Goal: Task Accomplishment & Management: Complete application form

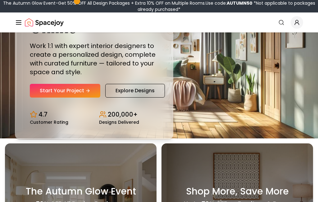
scroll to position [64, 0]
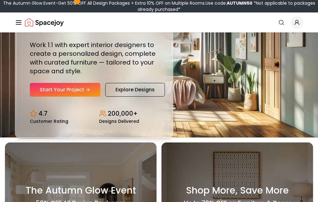
click at [86, 92] on icon "Hero section" at bounding box center [88, 89] width 5 height 5
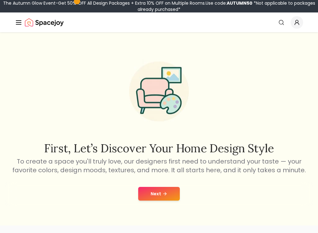
click at [158, 192] on button "Next" at bounding box center [159, 194] width 42 height 14
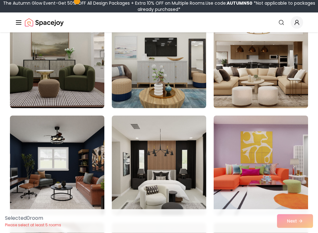
scroll to position [80, 0]
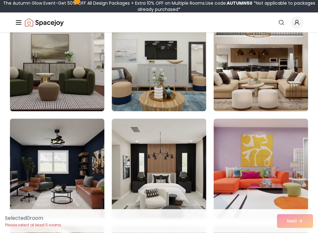
click at [258, 89] on img at bounding box center [261, 62] width 95 height 100
click at [245, 85] on img at bounding box center [261, 62] width 95 height 100
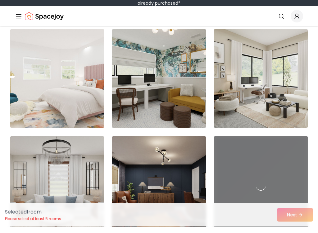
scroll to position [607, 0]
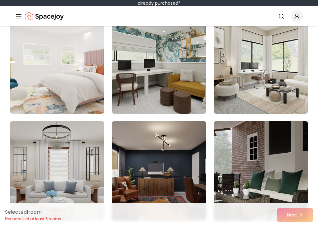
click at [88, 175] on img at bounding box center [57, 177] width 95 height 100
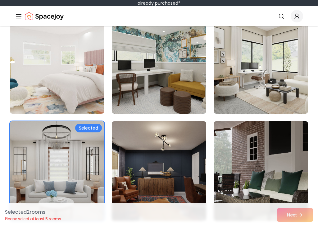
click at [76, 178] on img at bounding box center [57, 177] width 95 height 100
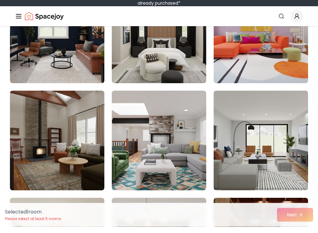
scroll to position [210, 0]
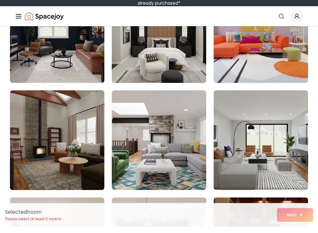
click at [299, 209] on div "Selected 1 room Please select at least 5 rooms Next" at bounding box center [159, 221] width 318 height 24
click at [301, 213] on div "Selected 1 room Please select at least 5 rooms Next" at bounding box center [159, 221] width 318 height 24
click at [298, 210] on div "Selected 1 room Please select at least 5 rooms Next" at bounding box center [159, 221] width 318 height 24
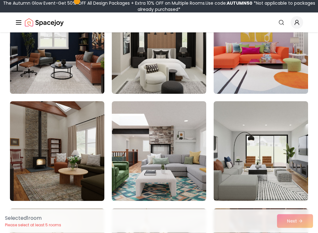
click at [173, 160] on img at bounding box center [159, 151] width 95 height 100
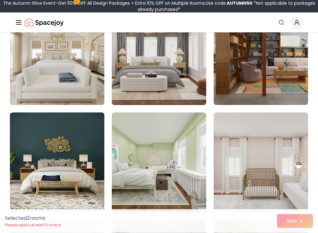
scroll to position [404, 0]
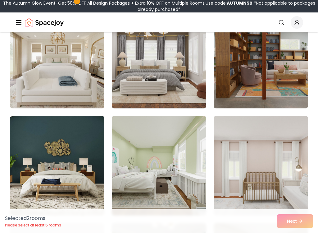
click at [60, 83] on img at bounding box center [57, 59] width 95 height 100
click at [67, 87] on img at bounding box center [57, 59] width 95 height 100
click at [87, 85] on img at bounding box center [57, 59] width 95 height 100
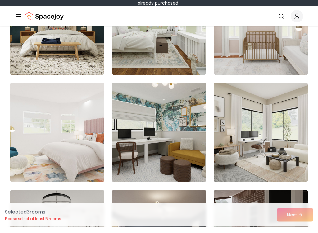
scroll to position [539, 0]
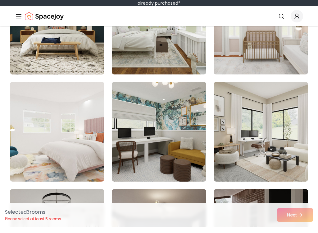
click at [63, 167] on img at bounding box center [57, 138] width 95 height 100
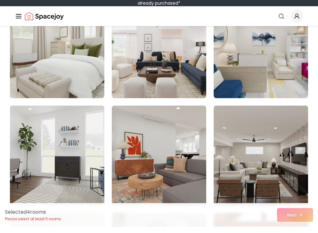
scroll to position [956, 0]
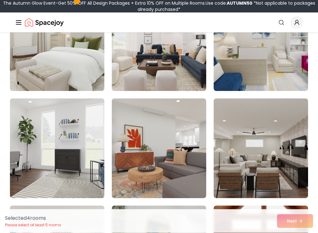
click at [270, 71] on img at bounding box center [261, 42] width 95 height 100
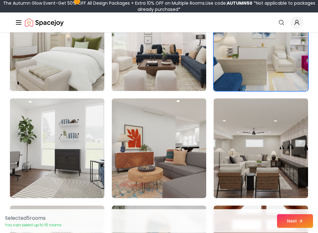
click at [77, 84] on img at bounding box center [57, 42] width 95 height 100
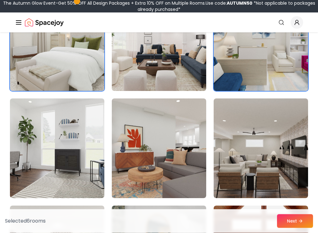
scroll to position [1153, 0]
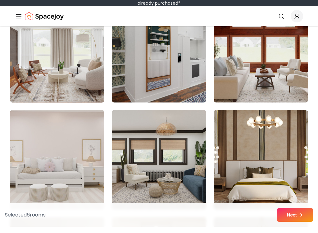
click at [293, 218] on button "Next" at bounding box center [295, 221] width 36 height 14
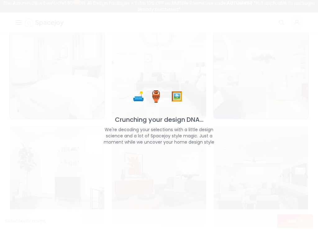
scroll to position [948, 0]
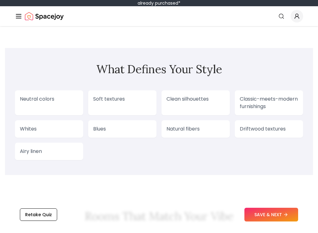
scroll to position [544, 0]
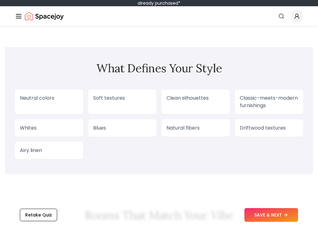
click at [276, 216] on button "SAVE & NEXT" at bounding box center [272, 221] width 54 height 14
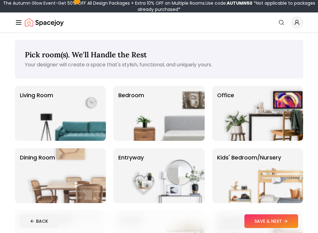
click at [267, 169] on img at bounding box center [264, 175] width 80 height 55
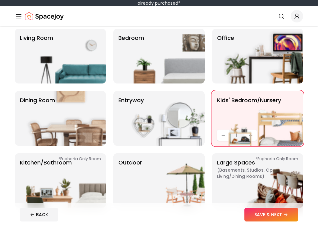
scroll to position [52, 0]
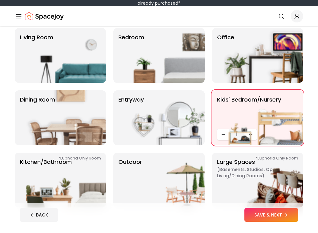
click at [282, 216] on button "SAVE & NEXT" at bounding box center [272, 221] width 54 height 14
